Goal: Communication & Community: Answer question/provide support

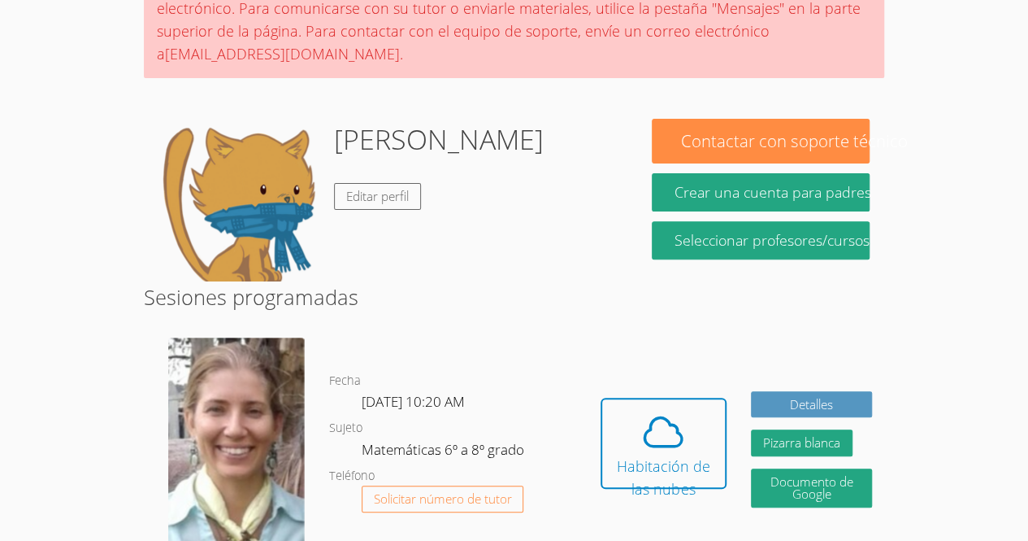
scroll to position [200, 0]
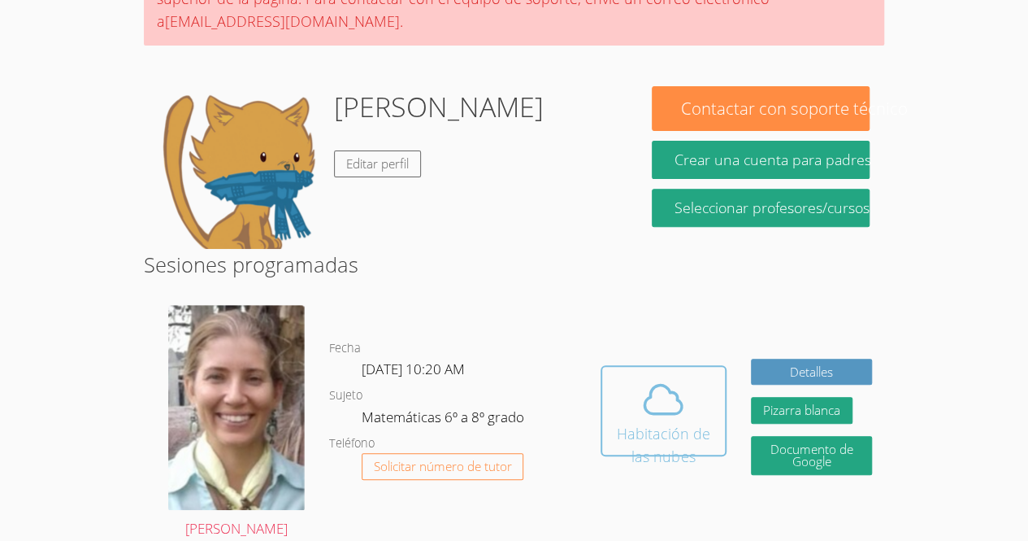
click at [659, 385] on icon at bounding box center [664, 399] width 46 height 46
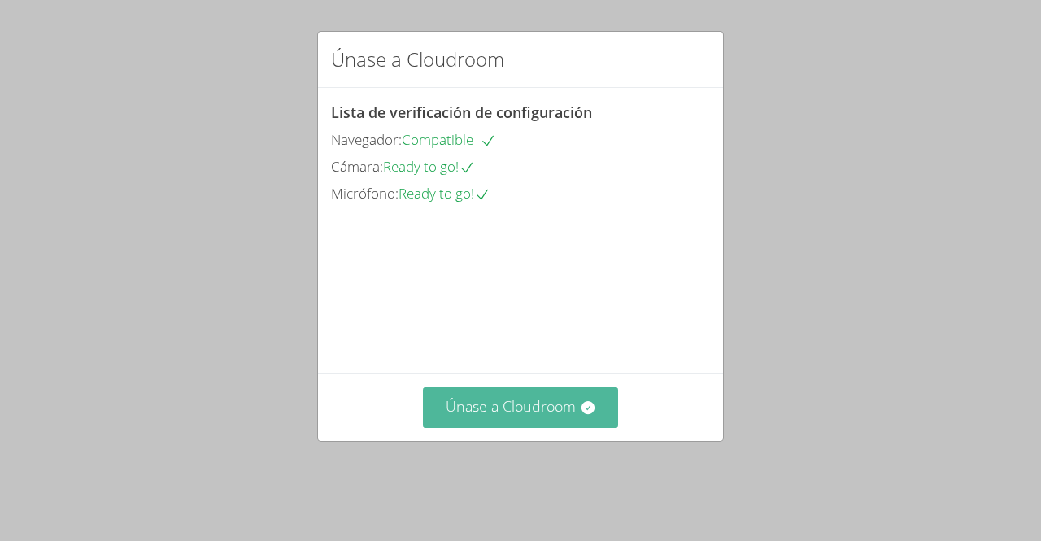
click at [502, 427] on button "Únase a Cloudroom" at bounding box center [521, 407] width 196 height 40
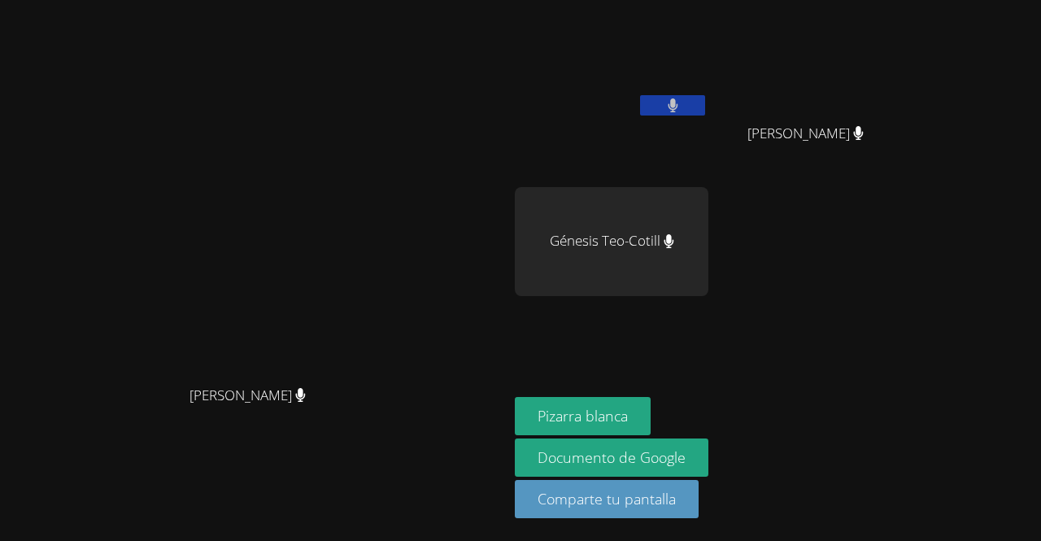
click at [705, 96] on button at bounding box center [672, 105] width 65 height 20
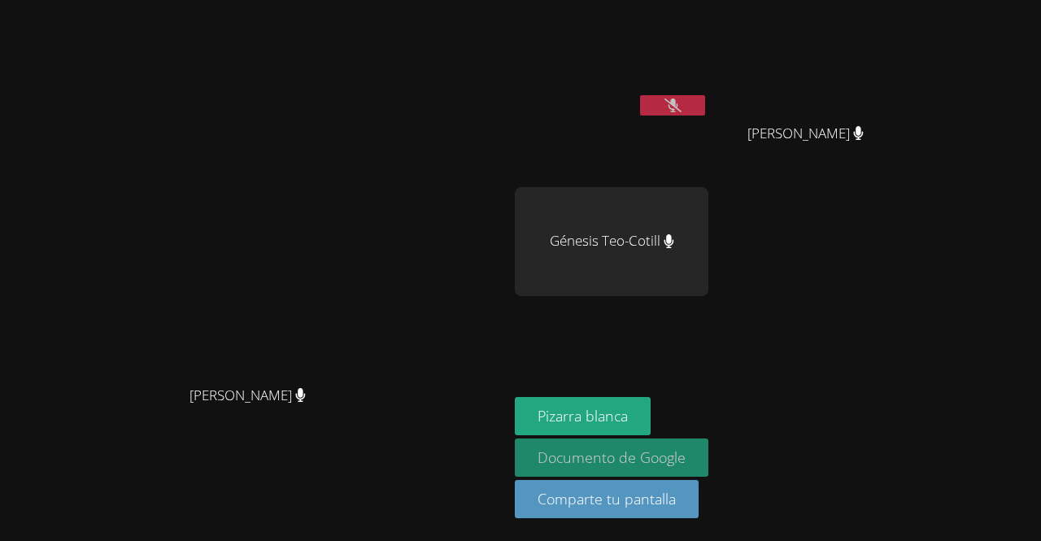
click at [708, 467] on link "Documento de Google" at bounding box center [612, 457] width 194 height 38
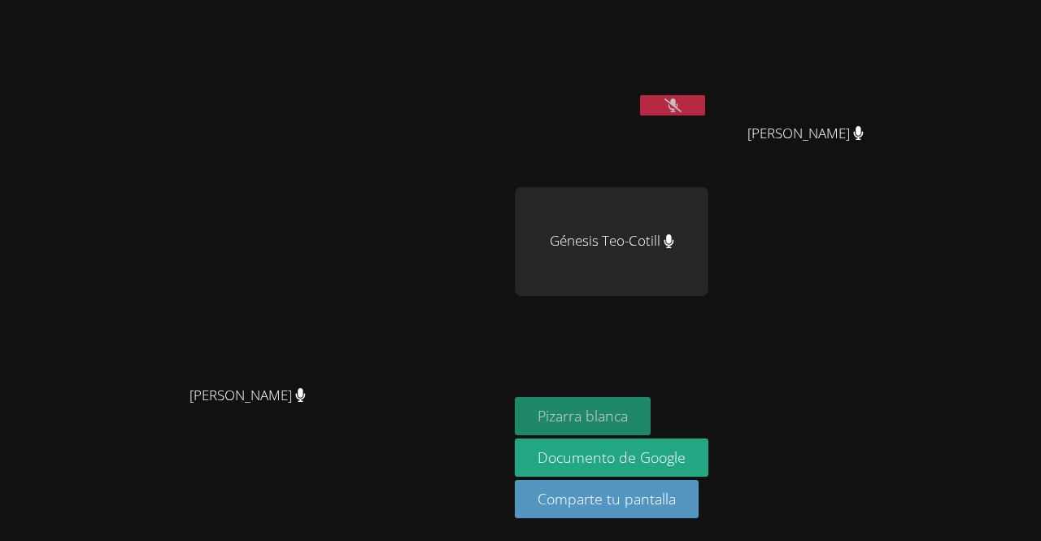
click at [628, 411] on font "Pizarra blanca" at bounding box center [582, 416] width 90 height 20
click at [863, 134] on icon at bounding box center [858, 133] width 10 height 14
click at [660, 243] on font "Génesis Teo-Cotill" at bounding box center [605, 240] width 111 height 19
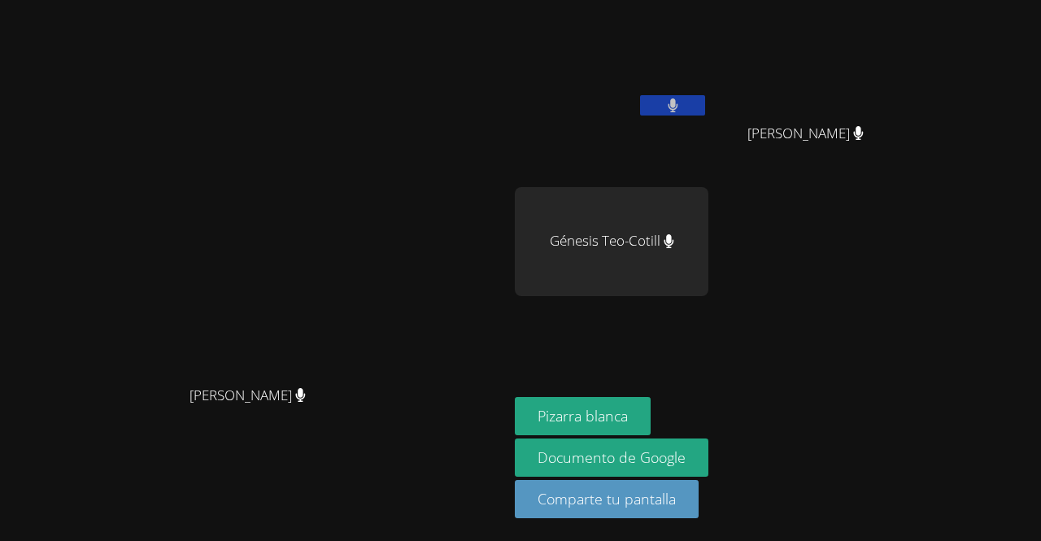
click at [708, 93] on video at bounding box center [612, 61] width 194 height 109
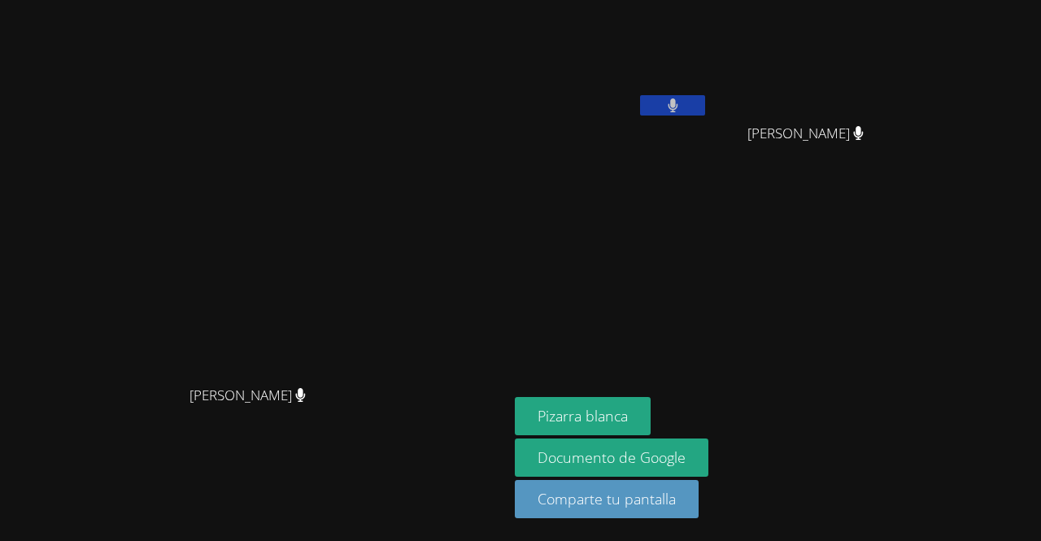
click at [133, 201] on video at bounding box center [255, 237] width 244 height 279
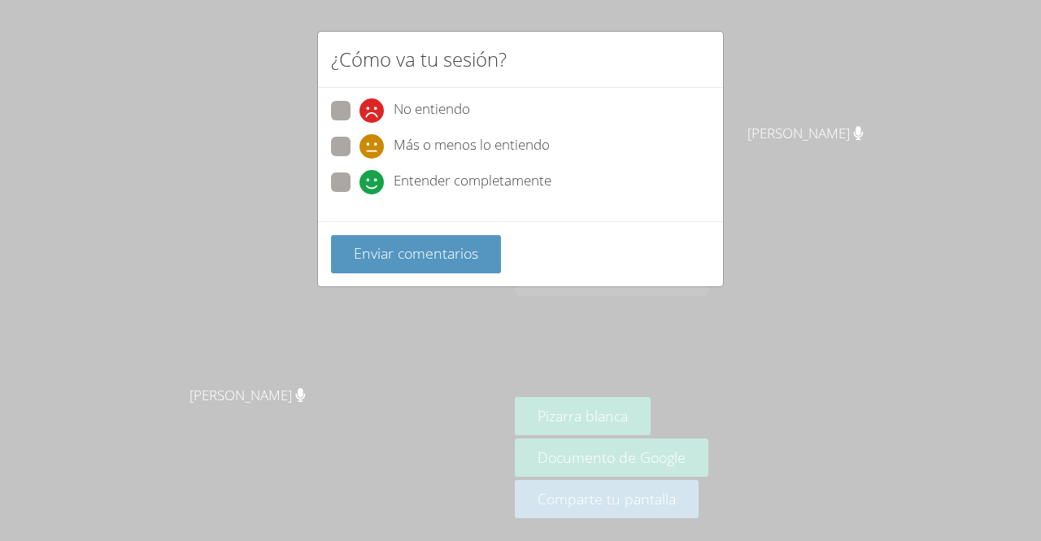
click at [359, 194] on span at bounding box center [359, 194] width 0 height 0
click at [359, 181] on input "Entender completamente" at bounding box center [366, 179] width 14 height 14
radio input "true"
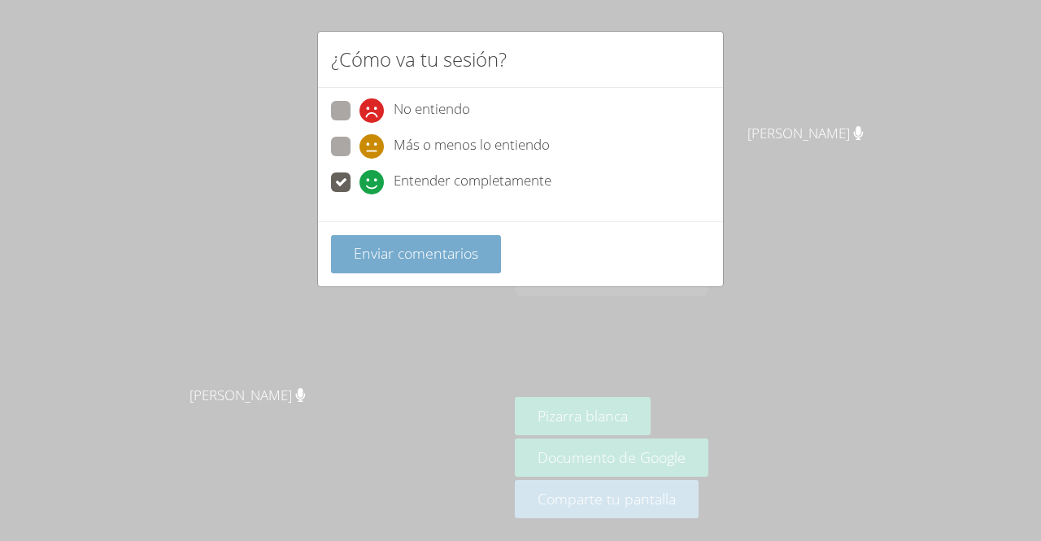
click at [356, 243] on font "Enviar comentarios" at bounding box center [416, 253] width 124 height 20
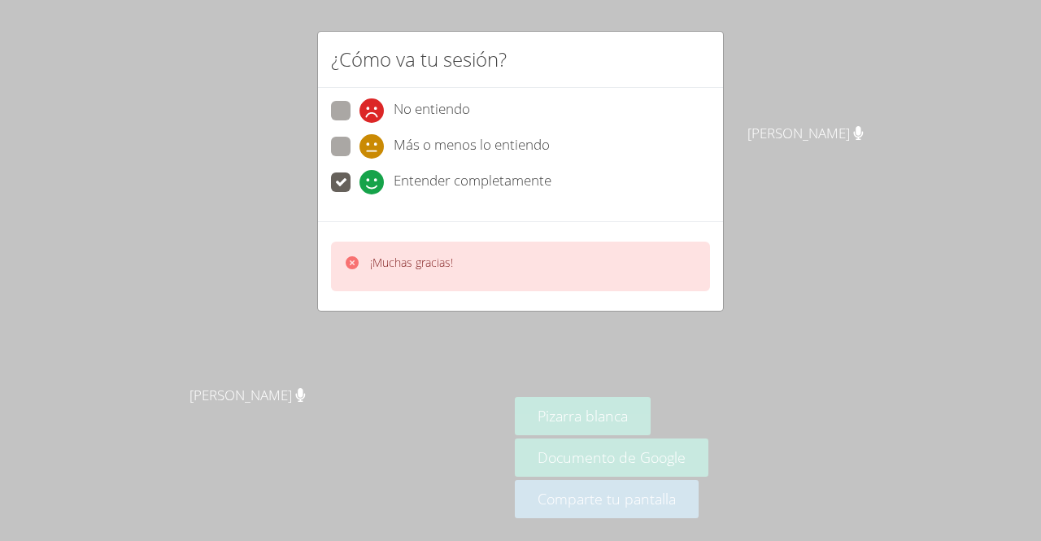
click at [359, 159] on span at bounding box center [359, 159] width 0 height 0
click at [359, 137] on input "Más o menos lo entiendo" at bounding box center [366, 144] width 14 height 14
radio input "true"
